Goal: Transaction & Acquisition: Purchase product/service

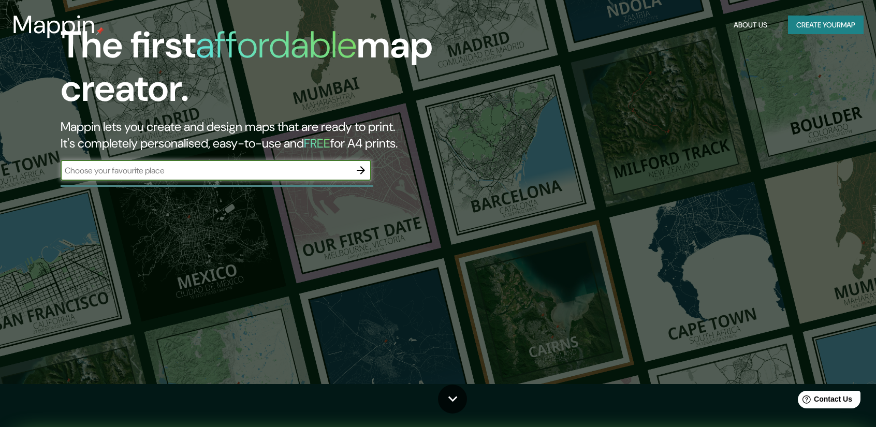
scroll to position [43, 0]
click at [309, 179] on div "​" at bounding box center [216, 169] width 311 height 21
type input "[PERSON_NAME] 31"
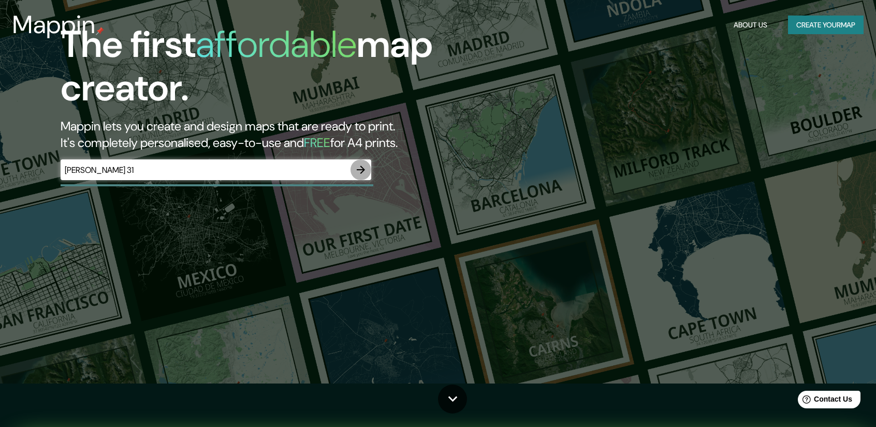
click at [361, 170] on icon "button" at bounding box center [361, 170] width 8 height 8
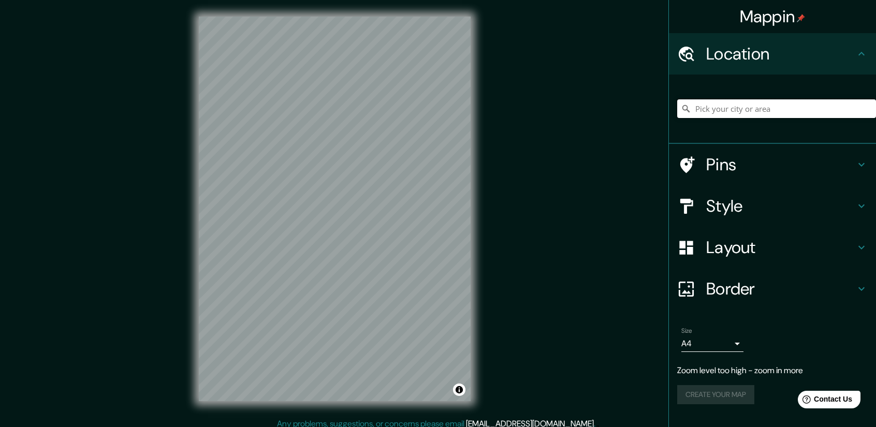
click at [729, 108] on input "Pick your city or area" at bounding box center [776, 108] width 199 height 19
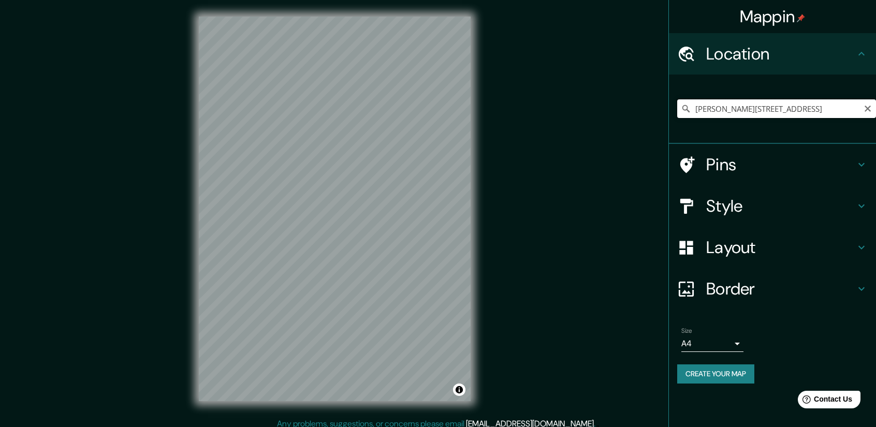
click at [721, 107] on input "[PERSON_NAME][STREET_ADDRESS]" at bounding box center [776, 108] width 199 height 19
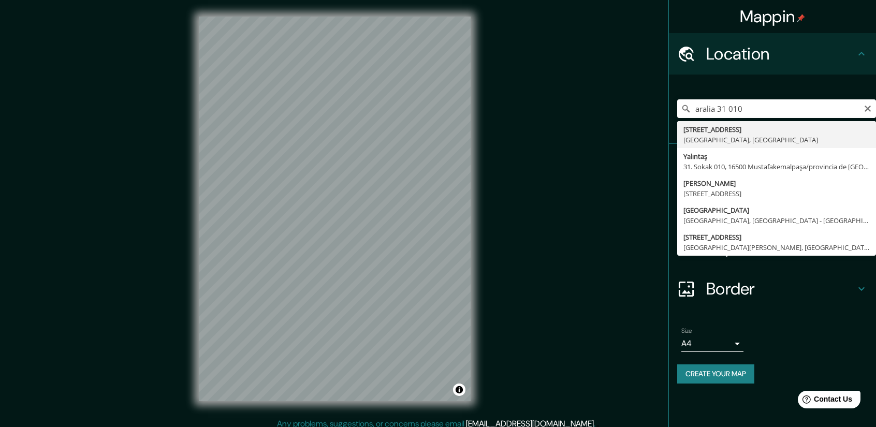
type input "[STREET_ADDRESS]"
